Goal: Find specific page/section: Find specific page/section

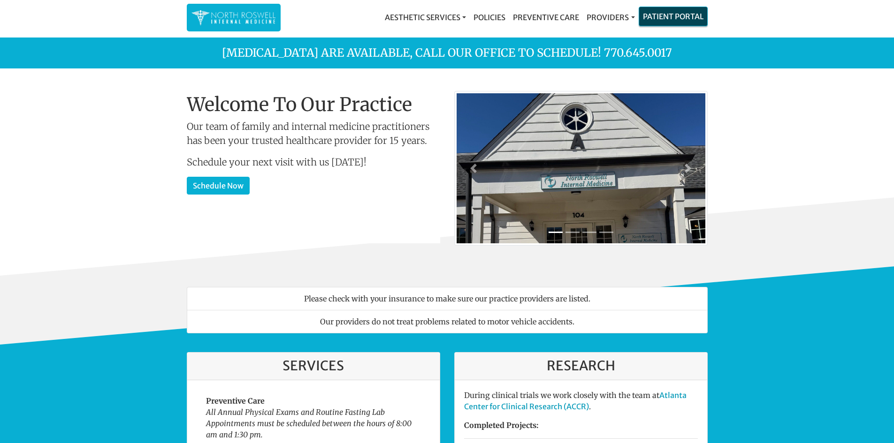
click at [689, 12] on link "Patient Portal" at bounding box center [673, 16] width 68 height 19
click at [601, 21] on link "Providers" at bounding box center [610, 17] width 55 height 19
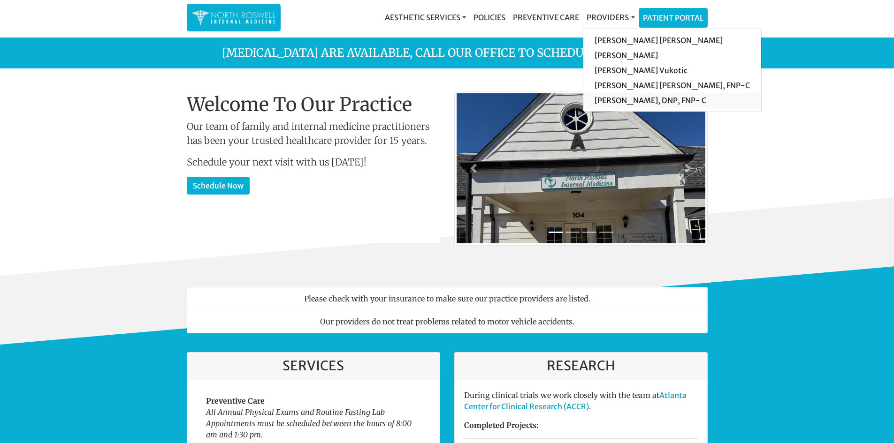
click at [623, 101] on link "[PERSON_NAME], DNP, FNP- C" at bounding box center [672, 100] width 178 height 15
